Goal: Transaction & Acquisition: Purchase product/service

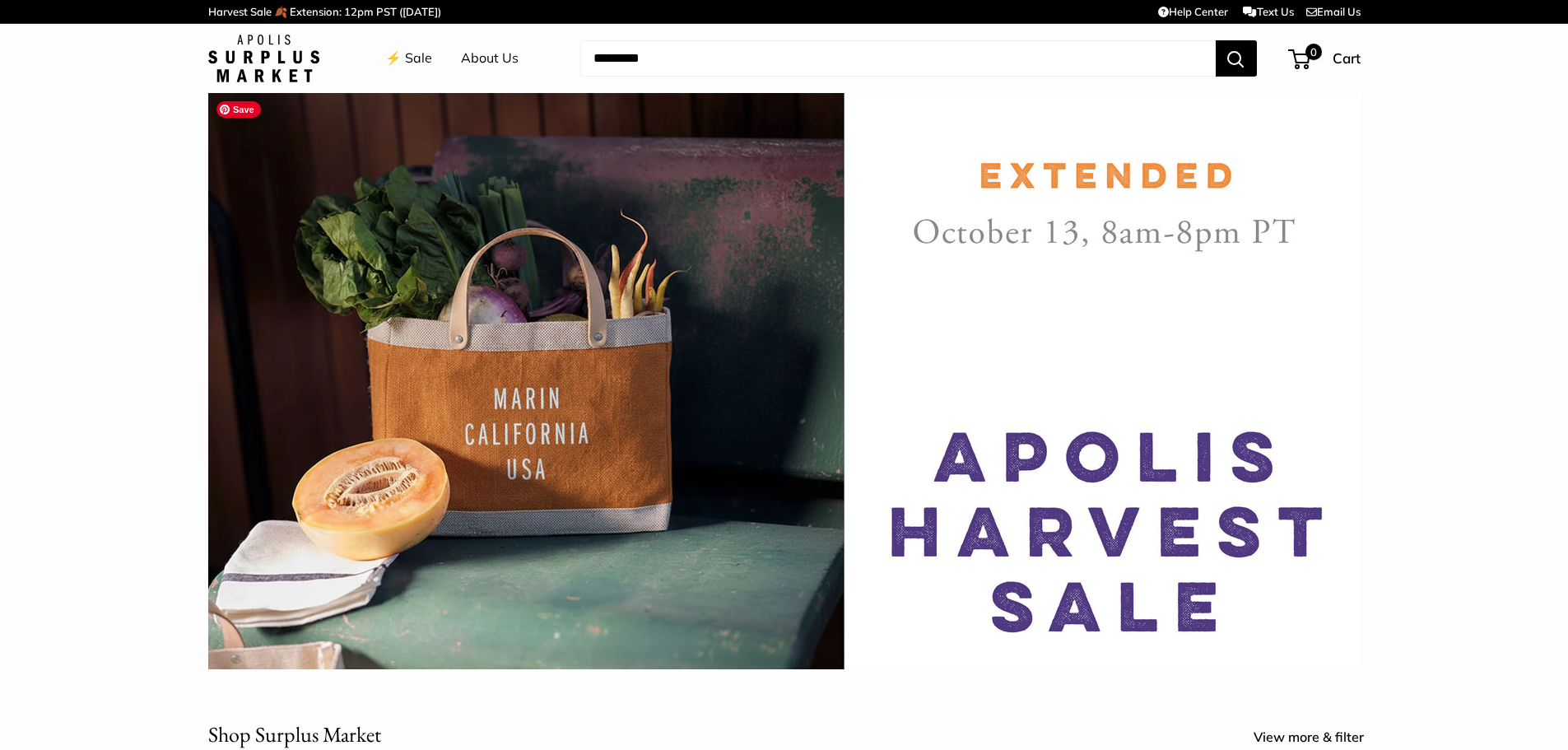
click at [586, 385] on img at bounding box center [784, 381] width 1152 height 576
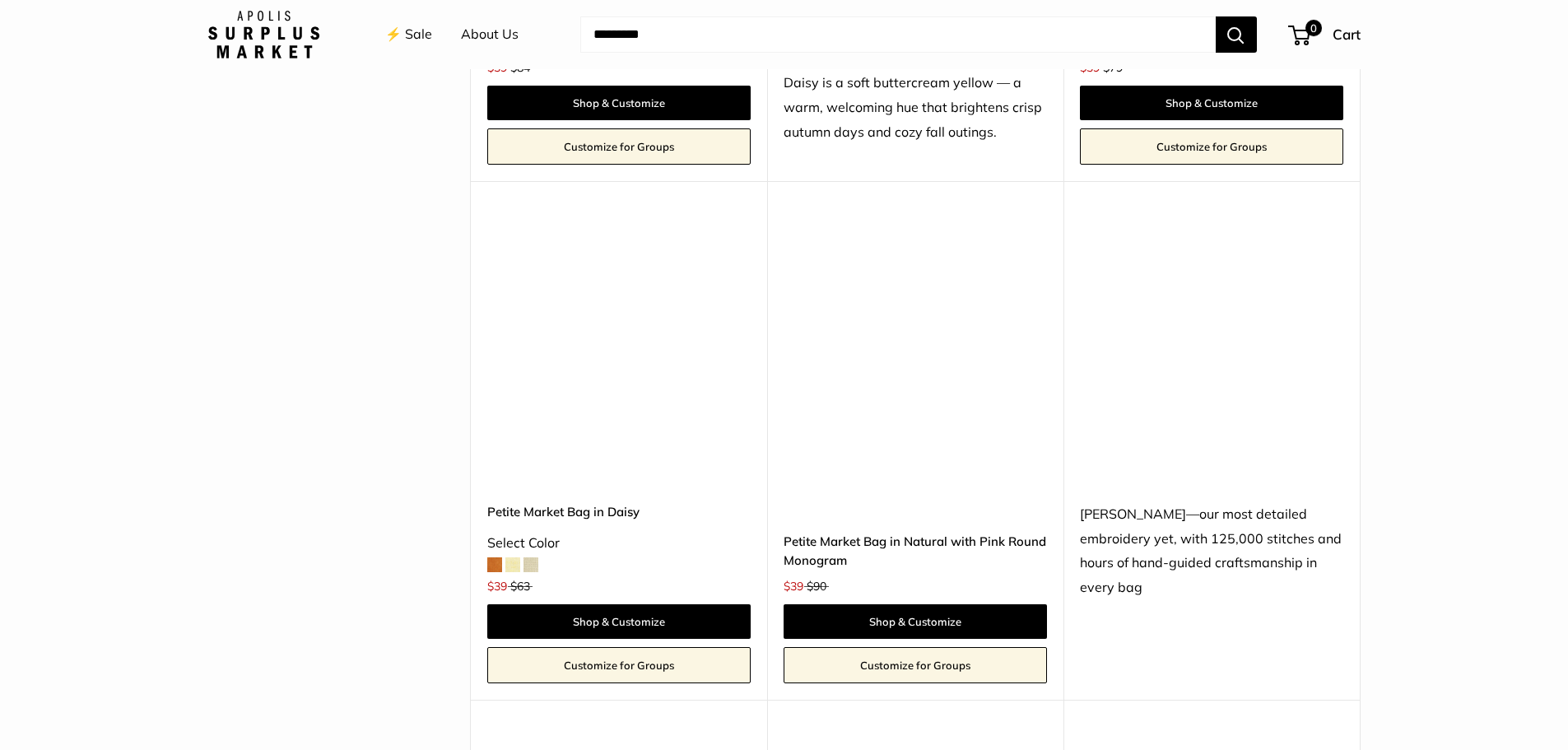
scroll to position [2141, 0]
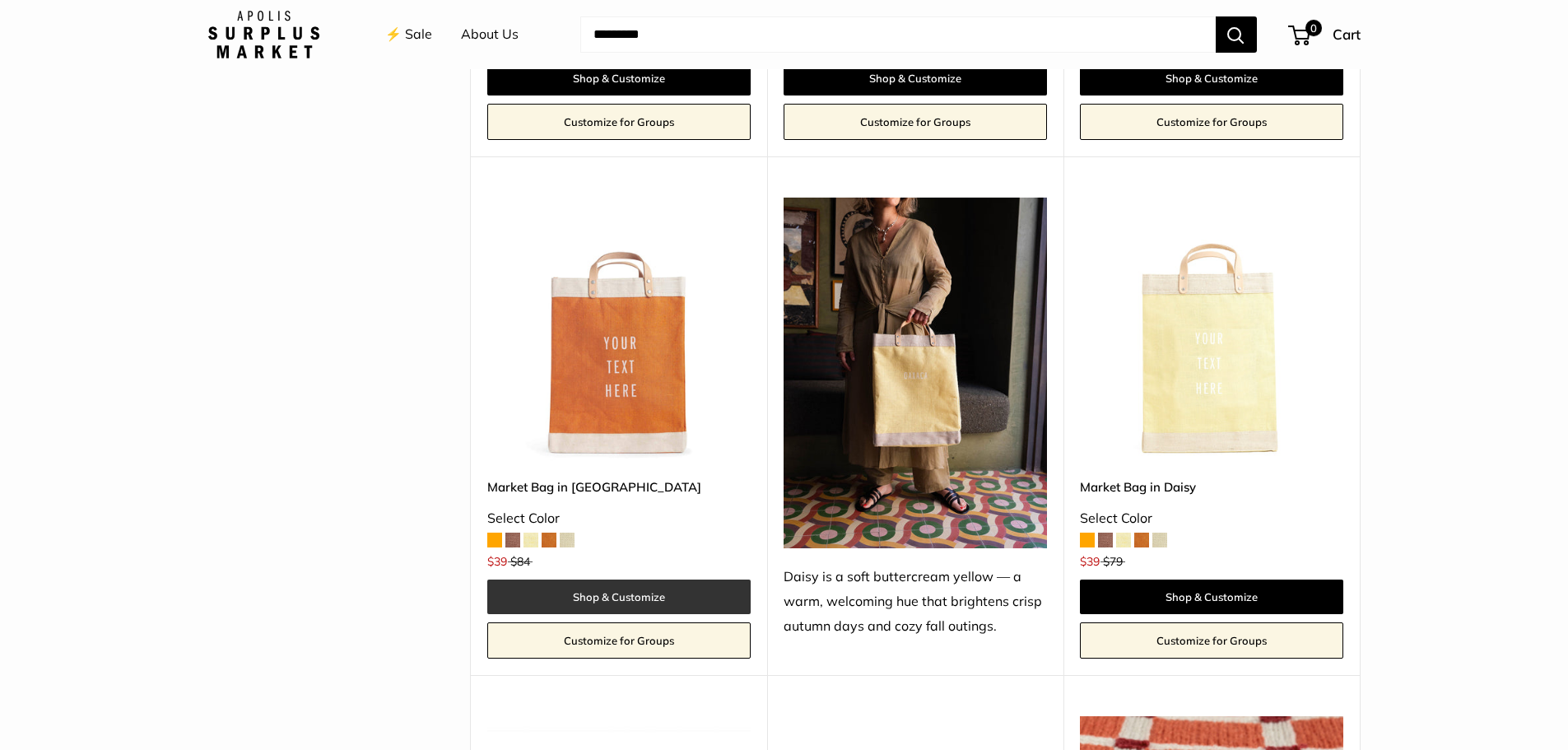
click at [701, 592] on link "Shop & Customize" at bounding box center [619, 597] width 264 height 34
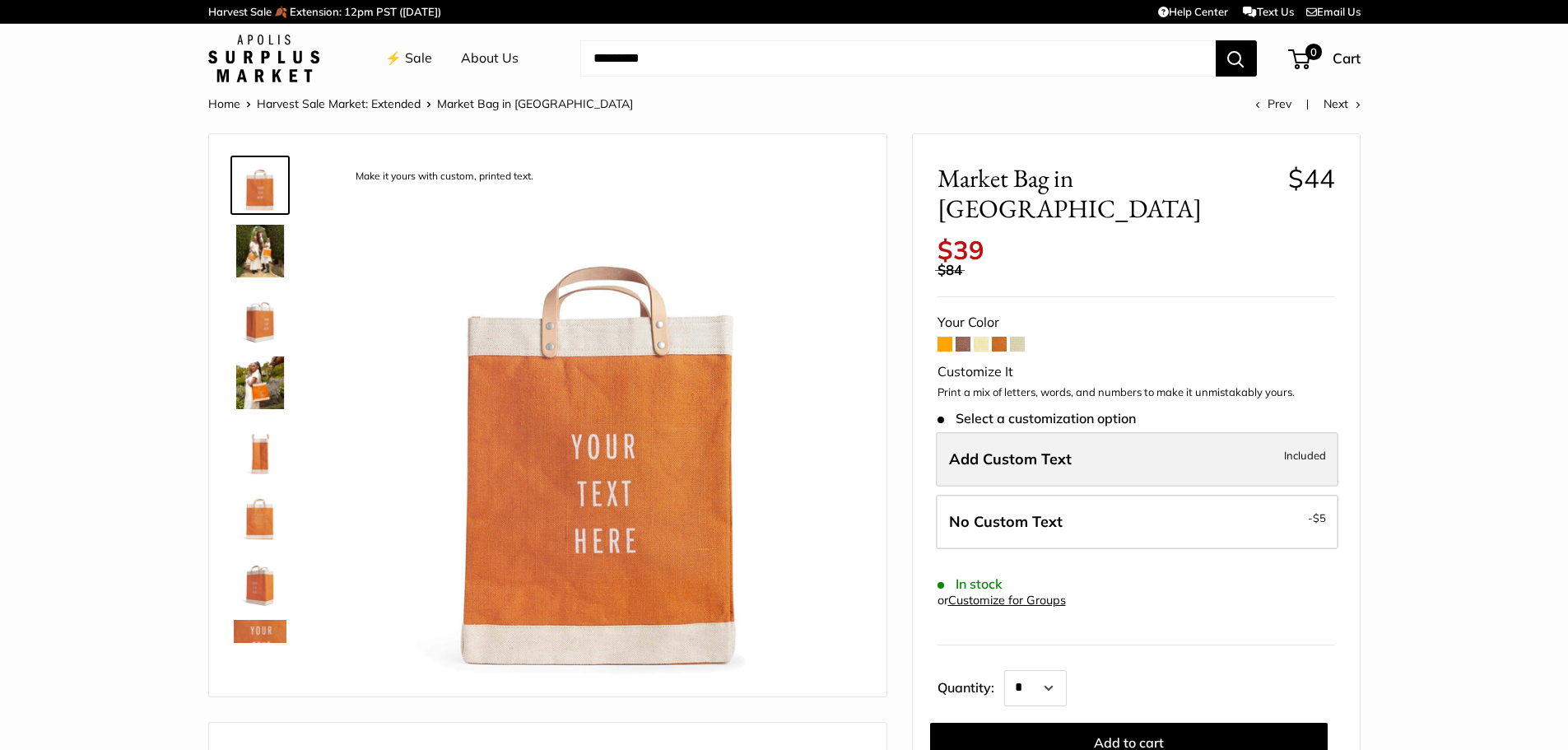
click at [1040, 450] on span "Add Custom Text" at bounding box center [1010, 459] width 122 height 19
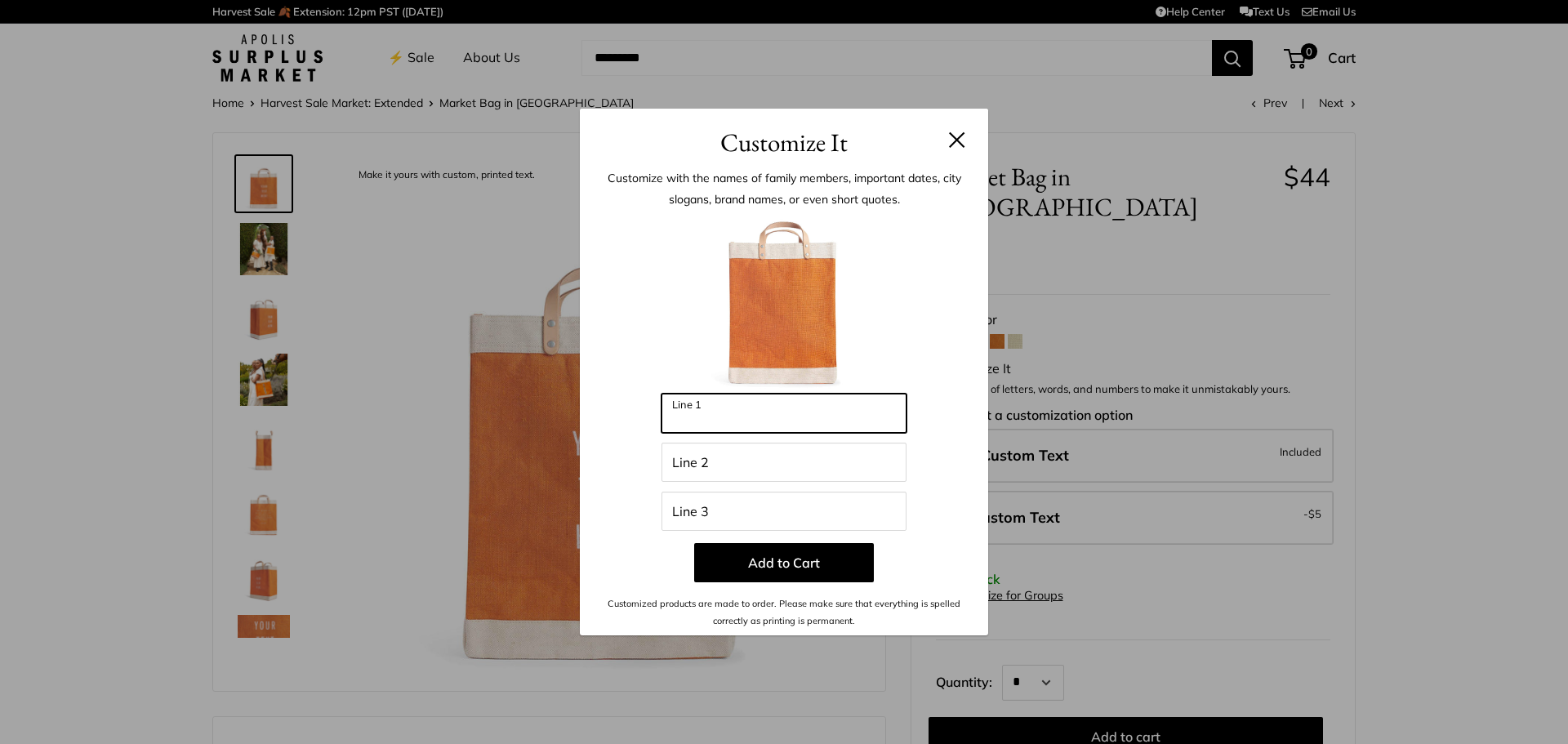
drag, startPoint x: 741, startPoint y: 422, endPoint x: 608, endPoint y: 390, distance: 136.8
click at [612, 390] on div "Enter 42 letters Line 1 Line 2 Line 3 Add to Cart Customized products are made …" at bounding box center [784, 421] width 360 height 415
type input "*"
type input "********"
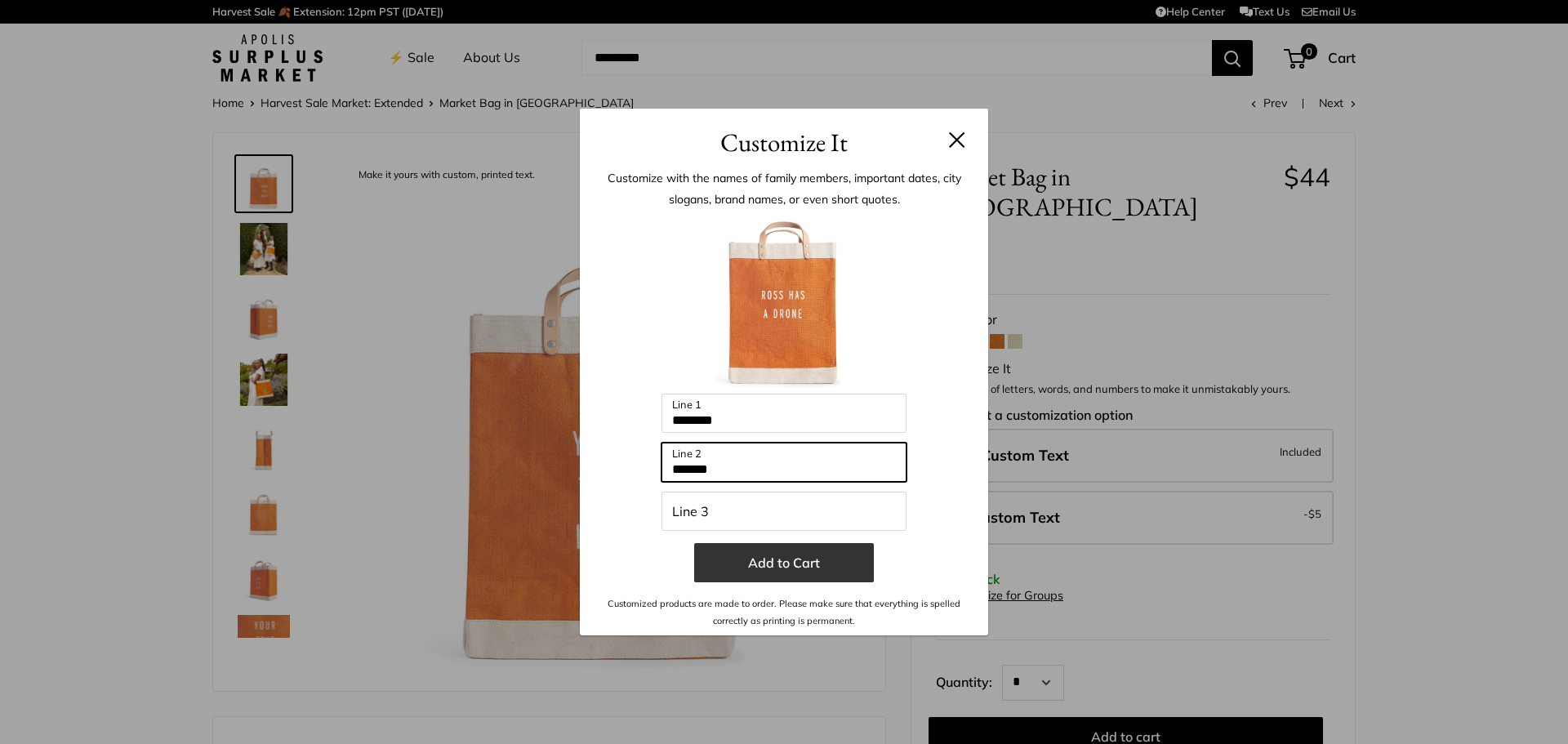
type input "*******"
click at [792, 565] on button "Add to Cart" at bounding box center [784, 563] width 180 height 40
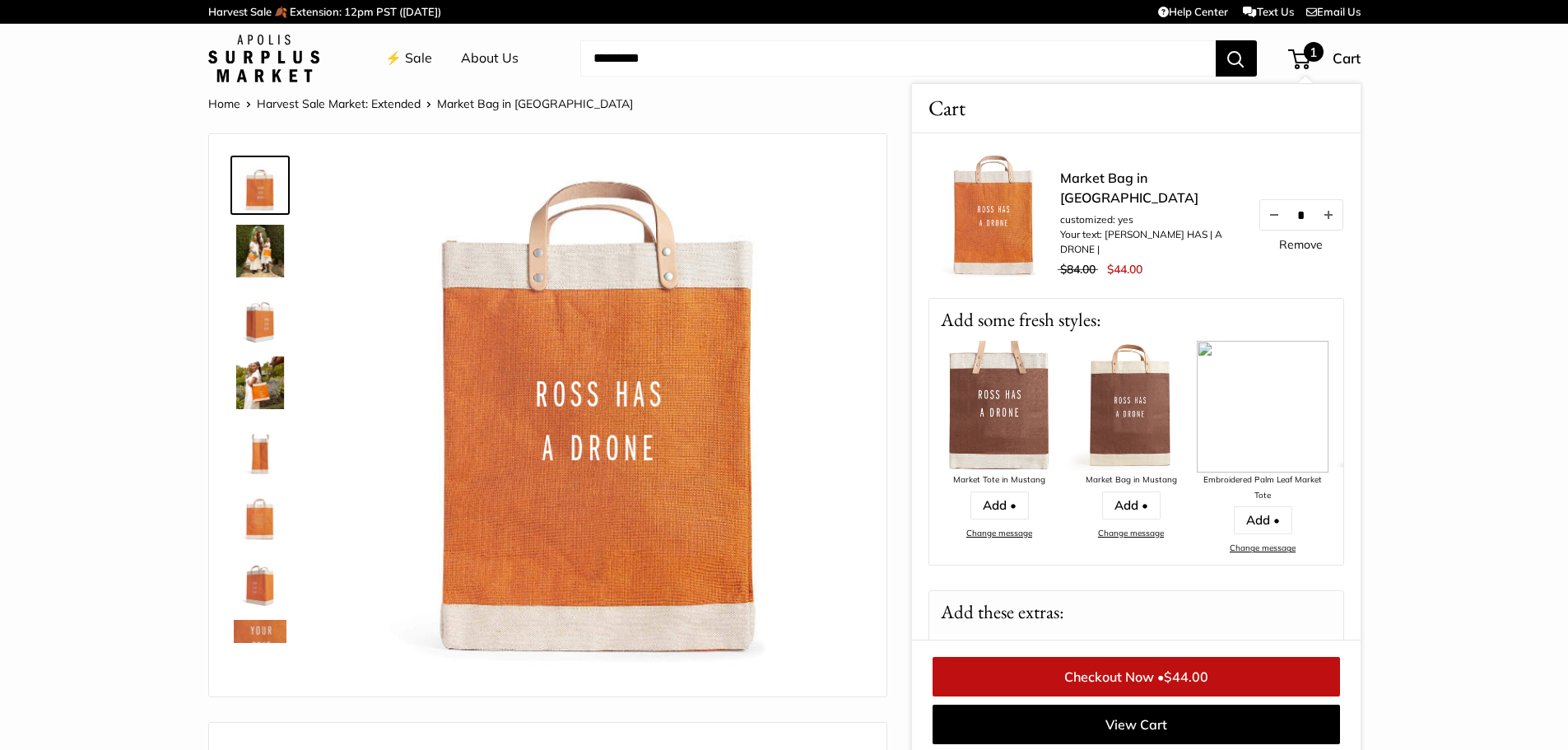
click at [276, 253] on img at bounding box center [260, 252] width 53 height 53
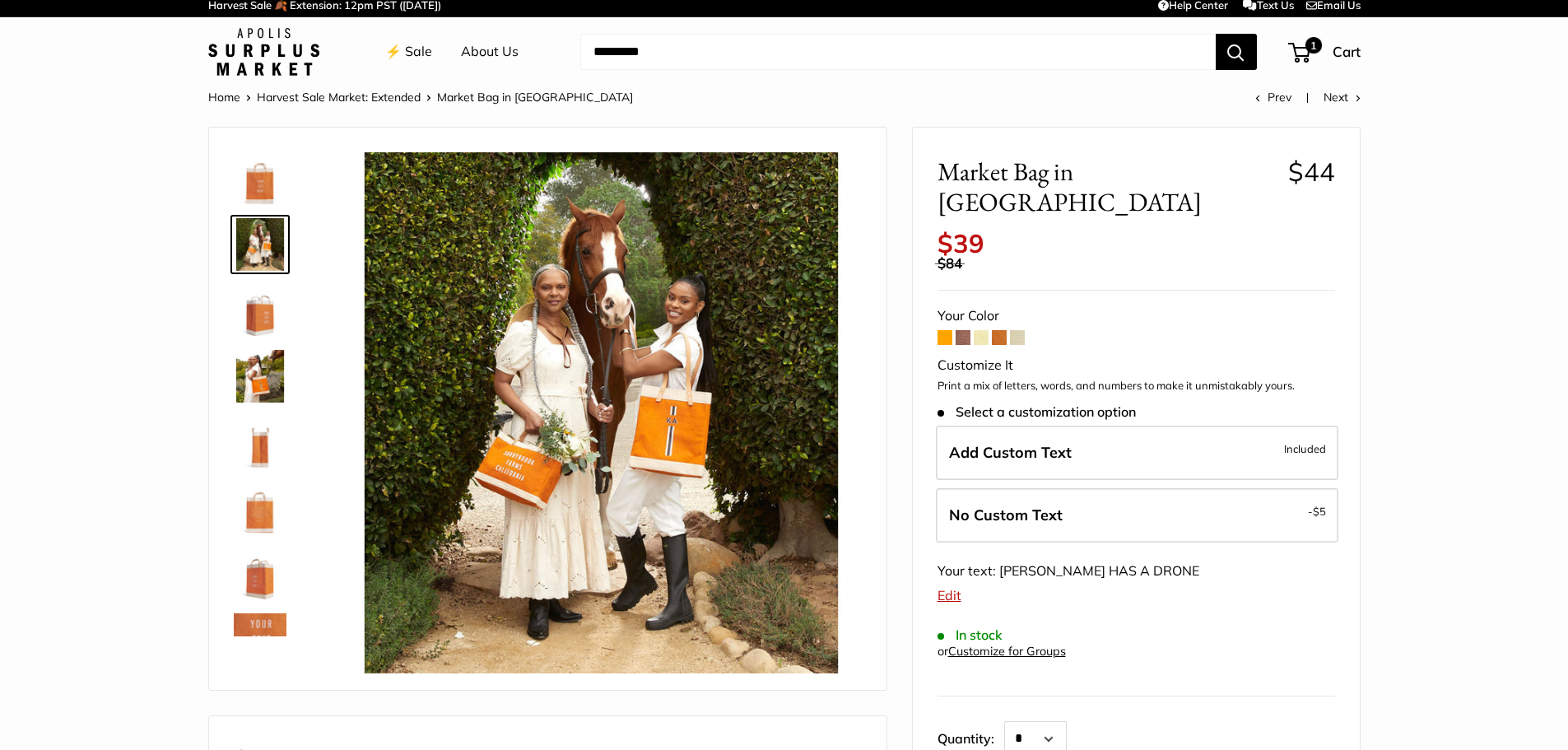
click at [278, 190] on img at bounding box center [260, 178] width 53 height 53
